Goal: Information Seeking & Learning: Find specific fact

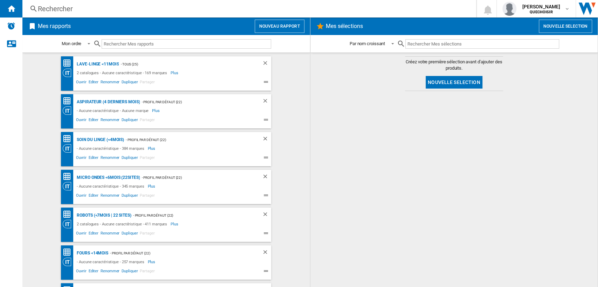
click at [183, 7] on div "Rechercher" at bounding box center [248, 9] width 420 height 10
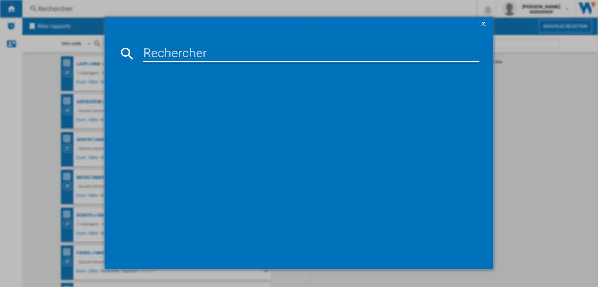
drag, startPoint x: 204, startPoint y: 44, endPoint x: 204, endPoint y: 49, distance: 5.3
click at [204, 47] on md-dialog-content at bounding box center [299, 150] width 389 height 239
click at [208, 52] on input at bounding box center [311, 53] width 337 height 17
click at [208, 53] on input at bounding box center [311, 53] width 337 height 17
click at [194, 53] on input at bounding box center [311, 53] width 337 height 17
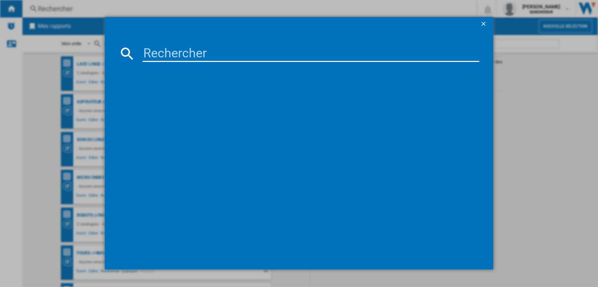
paste input "SMF04"
type input "SMF04"
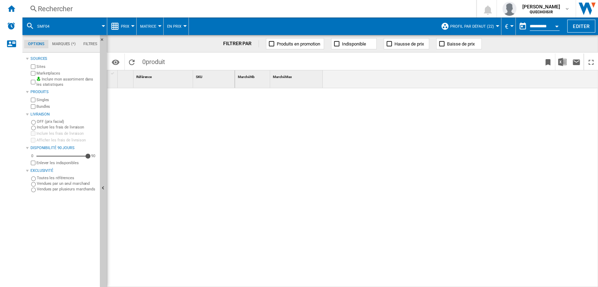
click at [49, 72] on label "Marketplaces" at bounding box center [66, 73] width 61 height 5
click at [45, 107] on label "Bundles" at bounding box center [66, 106] width 61 height 5
drag, startPoint x: 105, startPoint y: 3, endPoint x: 112, endPoint y: 7, distance: 8.1
click at [106, 4] on div "Rechercher Rechercher 0 [PERSON_NAME] QUECHOISIR QUECHOISIR Mes paramètres Se d…" at bounding box center [310, 9] width 576 height 18
click at [117, 10] on div "Rechercher" at bounding box center [248, 9] width 420 height 10
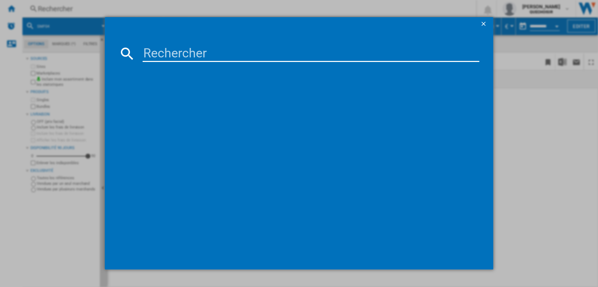
click at [172, 51] on input at bounding box center [311, 53] width 337 height 17
paste input "CMA485GB2"
click at [176, 51] on input "CMA485GB2" at bounding box center [311, 53] width 337 height 17
drag, startPoint x: 199, startPoint y: 53, endPoint x: 203, endPoint y: 53, distance: 4.2
click at [203, 53] on input "CMA 85GB2" at bounding box center [311, 53] width 337 height 17
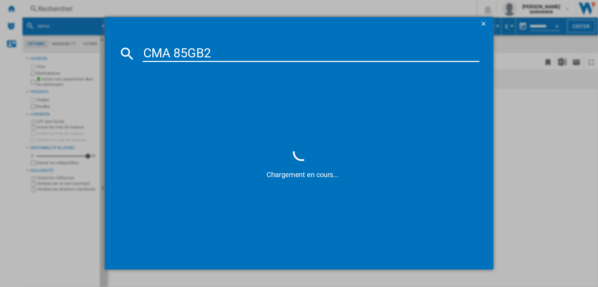
type input "CMA 85G 2"
